Goal: Task Accomplishment & Management: Use online tool/utility

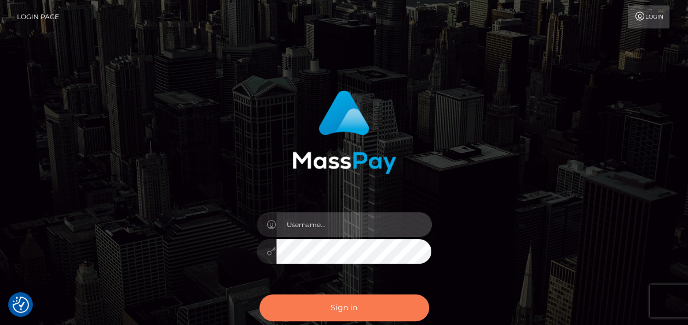
type input "india.of"
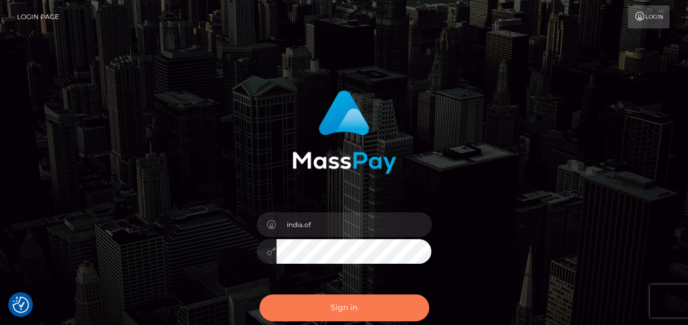
click at [394, 312] on button "Sign in" at bounding box center [344, 307] width 170 height 27
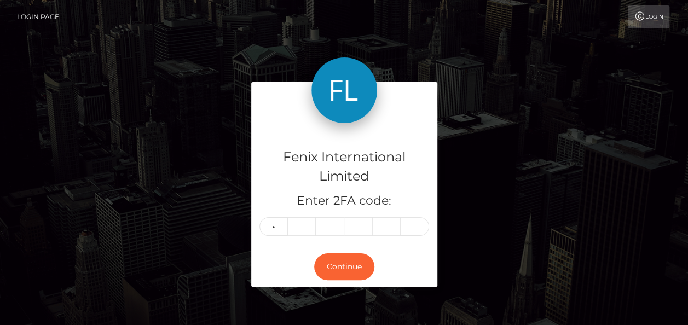
type input "0"
type input "5"
type input "2"
type input "6"
type input "4"
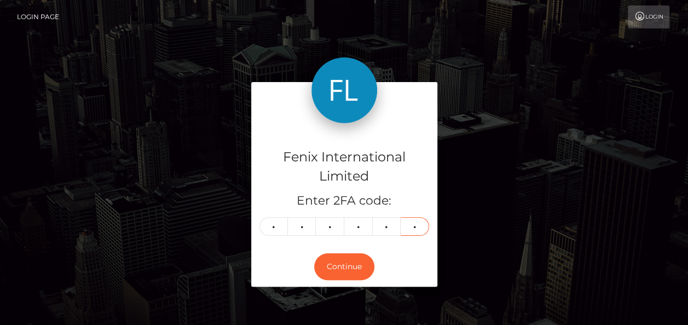
type input "7"
click at [399, 263] on div "Continue" at bounding box center [344, 267] width 186 height 40
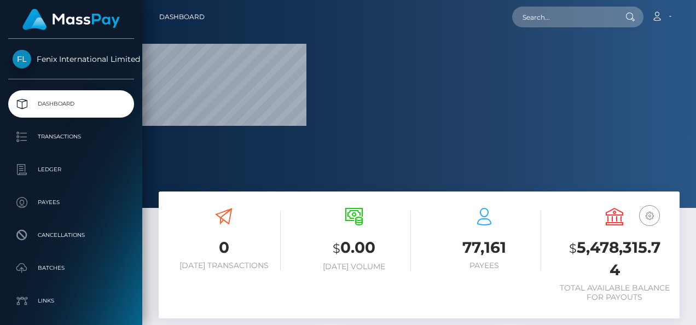
click at [657, 111] on div at bounding box center [419, 104] width 554 height 208
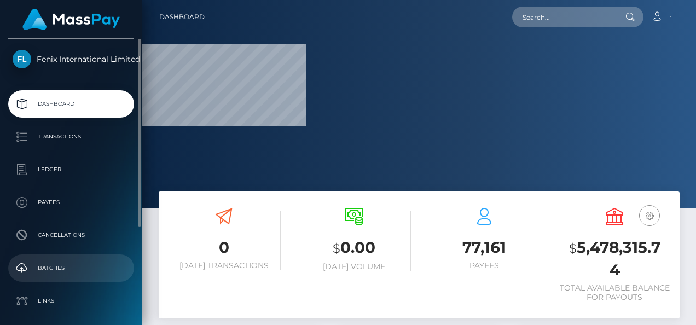
click at [56, 273] on p "Batches" at bounding box center [71, 268] width 117 height 16
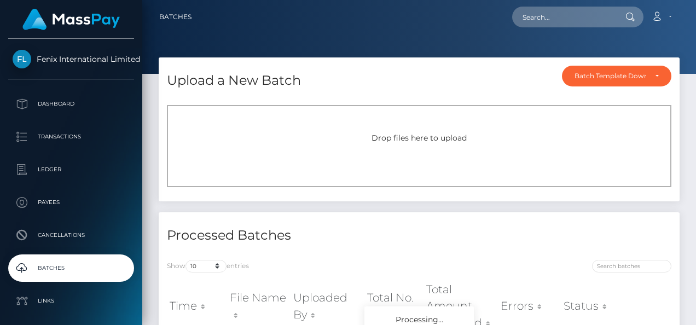
click at [277, 120] on div "Drop files here to upload" at bounding box center [419, 146] width 505 height 82
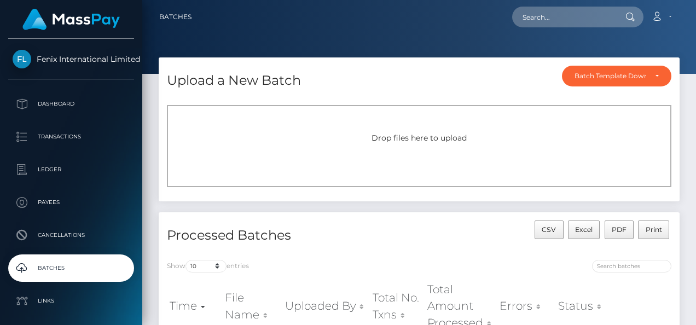
click at [424, 160] on div "Drop files here to upload" at bounding box center [419, 146] width 505 height 82
click at [340, 150] on div "Drop files here to upload" at bounding box center [419, 146] width 505 height 82
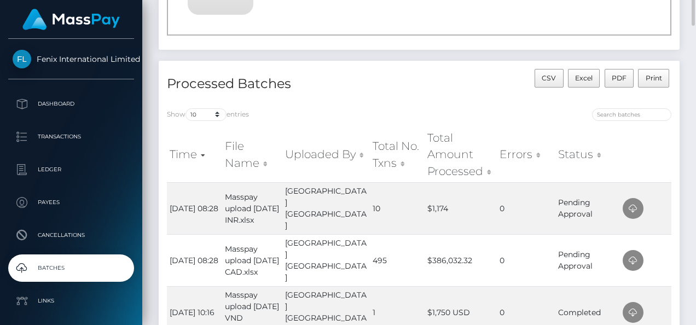
scroll to position [55, 0]
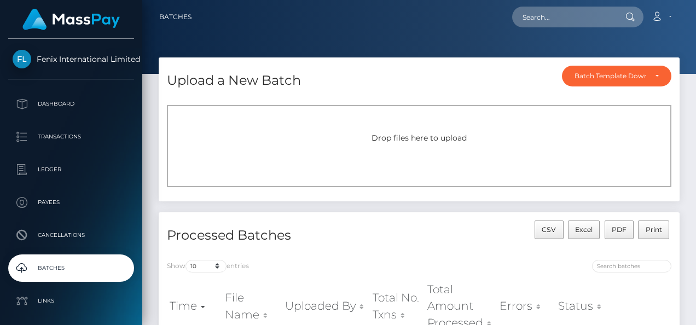
click at [384, 138] on span "Drop files here to upload" at bounding box center [419, 138] width 95 height 10
click at [473, 146] on div "Drop files here to upload" at bounding box center [419, 146] width 505 height 82
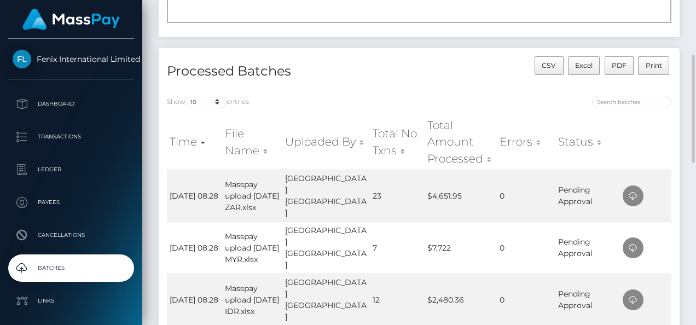
scroll to position [55, 0]
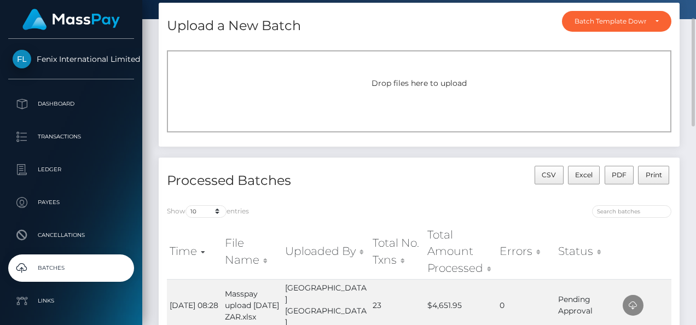
click at [392, 71] on div "Drop files here to upload" at bounding box center [419, 91] width 505 height 82
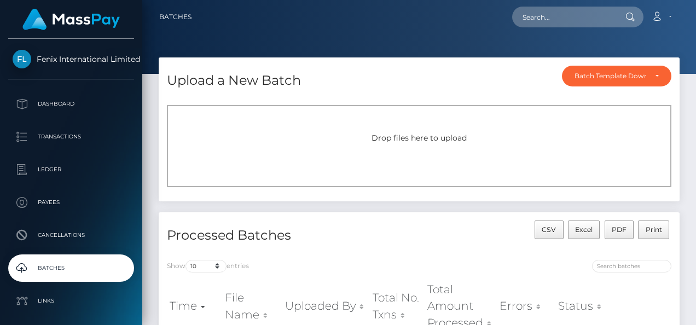
click at [401, 142] on span "Drop files here to upload" at bounding box center [419, 138] width 95 height 10
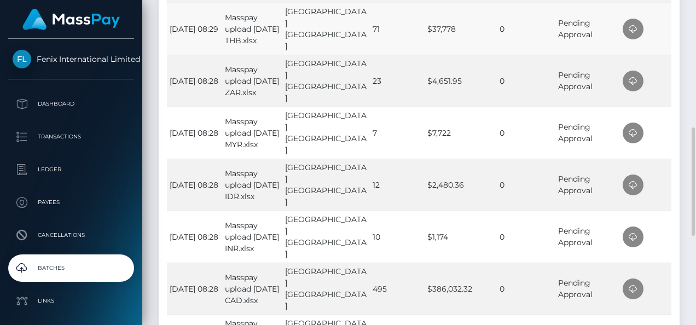
scroll to position [438, 0]
